Goal: Check status: Check status

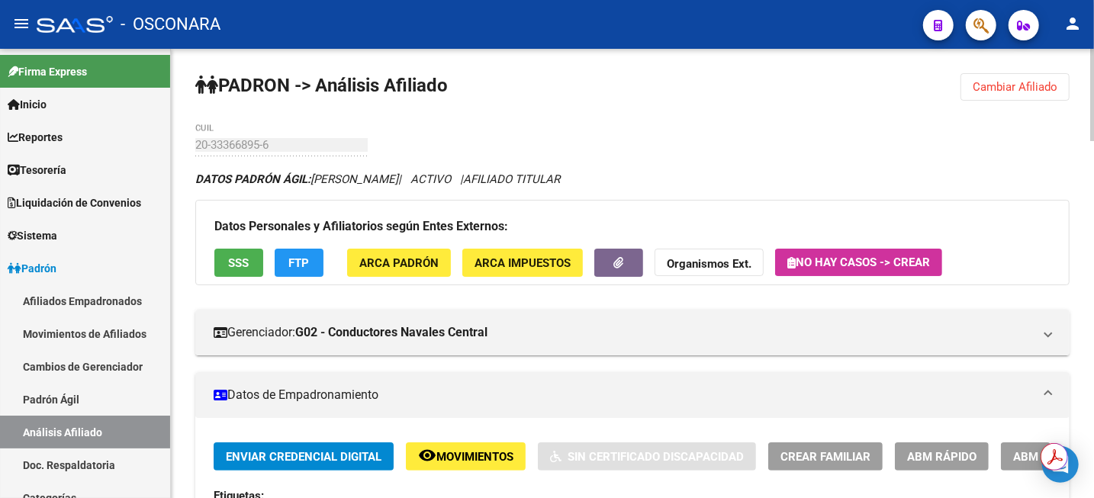
click at [1010, 74] on button "Cambiar Afiliado" at bounding box center [1014, 86] width 109 height 27
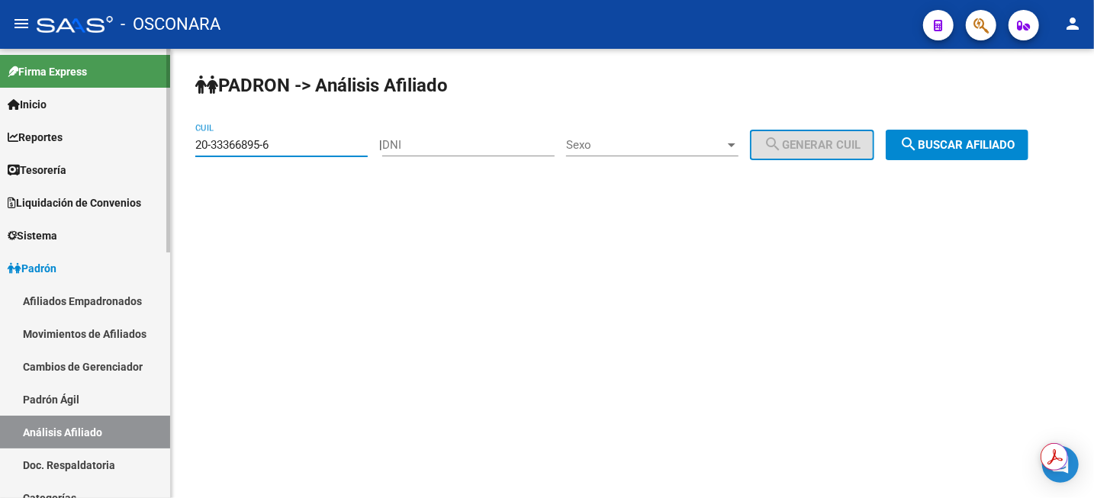
drag, startPoint x: 294, startPoint y: 145, endPoint x: 24, endPoint y: 148, distance: 270.8
click at [24, 148] on mat-sidenav-container "Firma Express Inicio Calendario SSS Instructivos Contacto OS Reportes Tablero d…" at bounding box center [547, 273] width 1094 height 449
paste input "3-34561150-9"
type input "23-34561150-9"
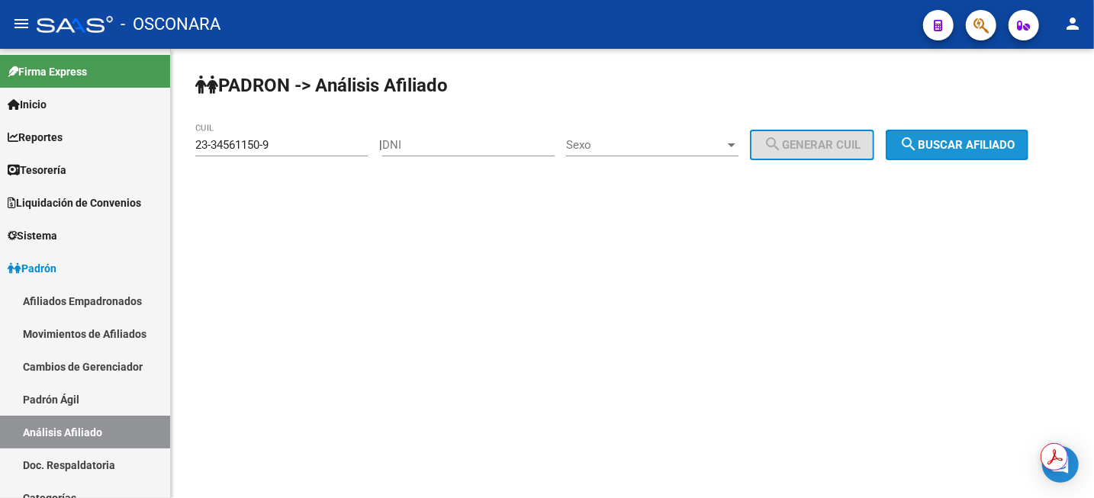
drag, startPoint x: 998, startPoint y: 153, endPoint x: 990, endPoint y: 150, distance: 8.2
click at [998, 153] on button "search Buscar afiliado" at bounding box center [957, 145] width 143 height 31
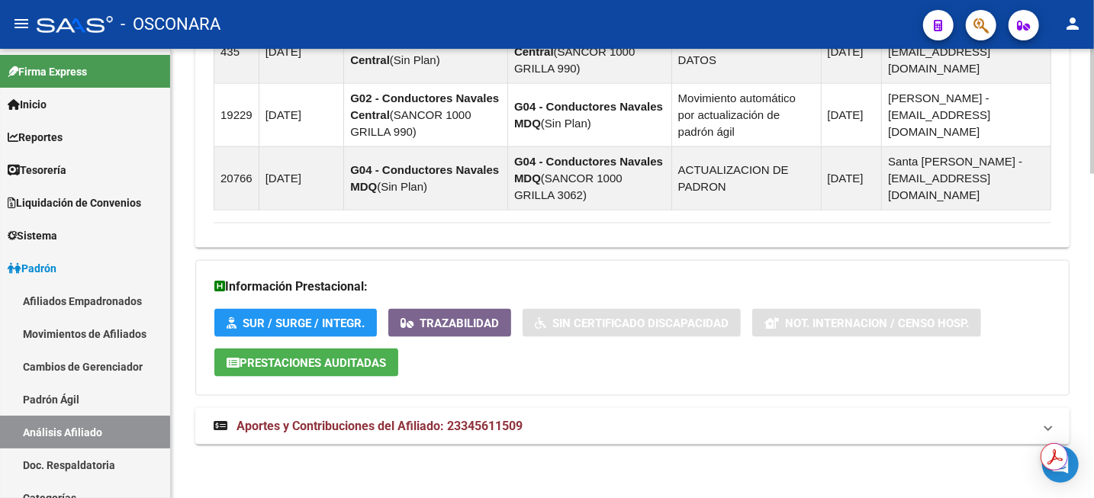
scroll to position [1162, 0]
click at [477, 426] on span "Aportes y Contribuciones del Afiliado: 23345611509" at bounding box center [380, 426] width 286 height 14
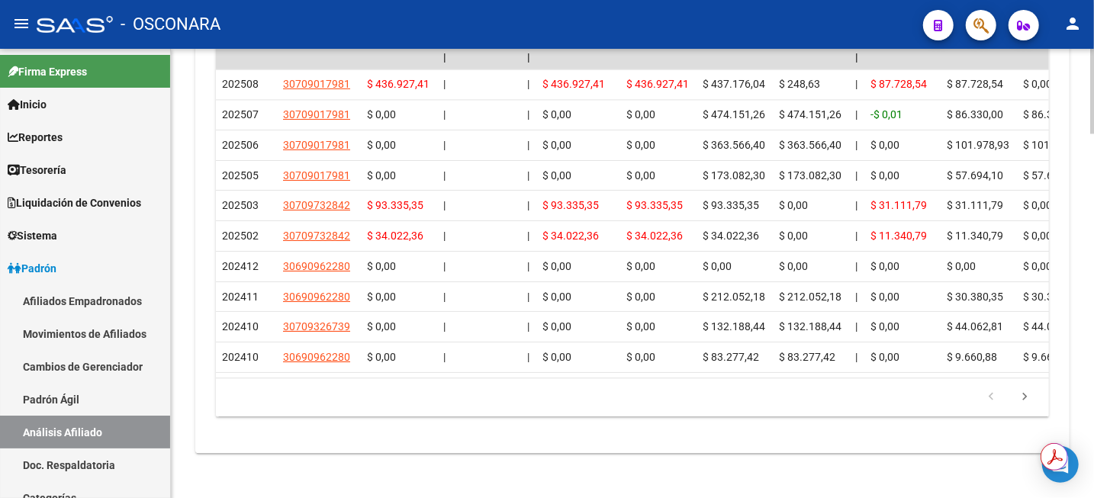
scroll to position [1841, 0]
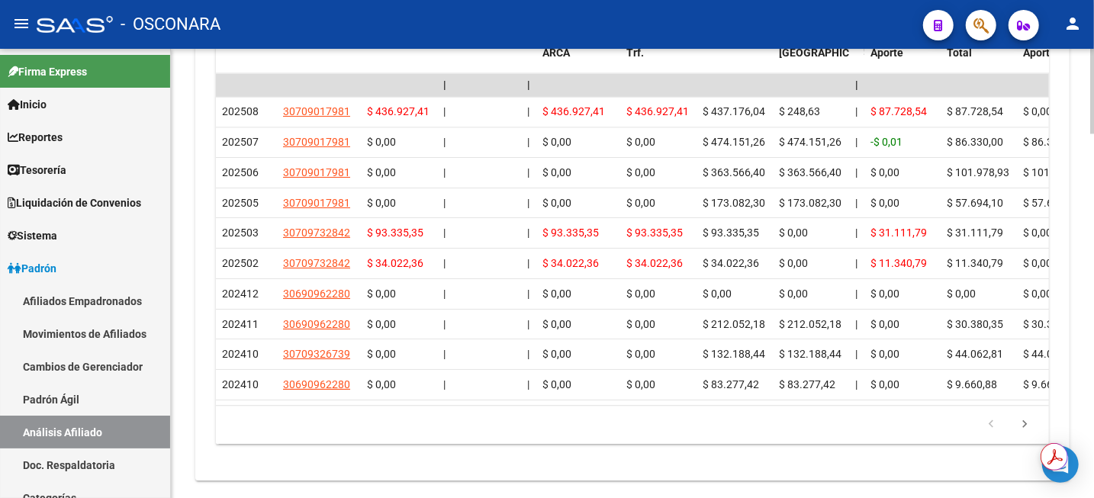
click at [1092, 424] on div at bounding box center [1092, 448] width 4 height 85
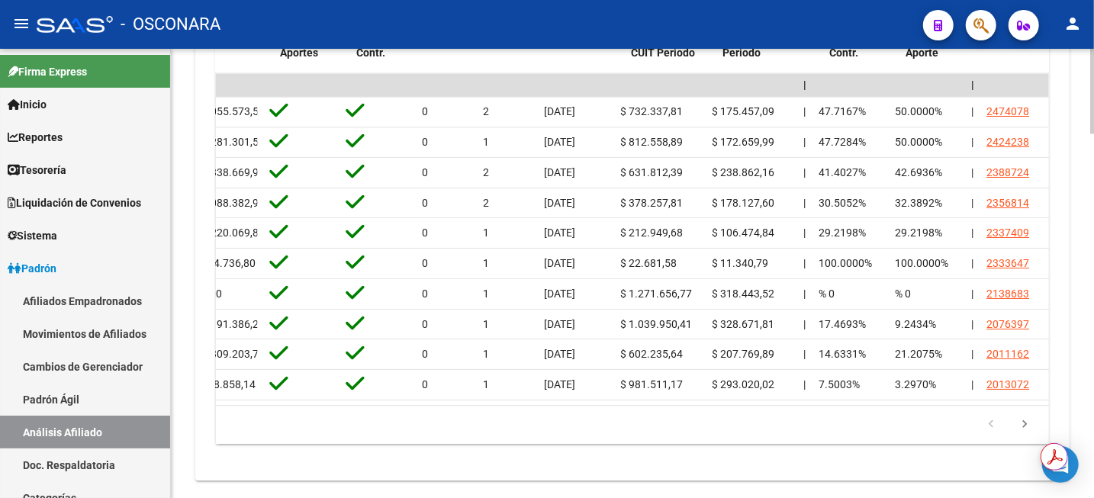
scroll to position [0, 2183]
